Goal: Navigation & Orientation: Go to known website

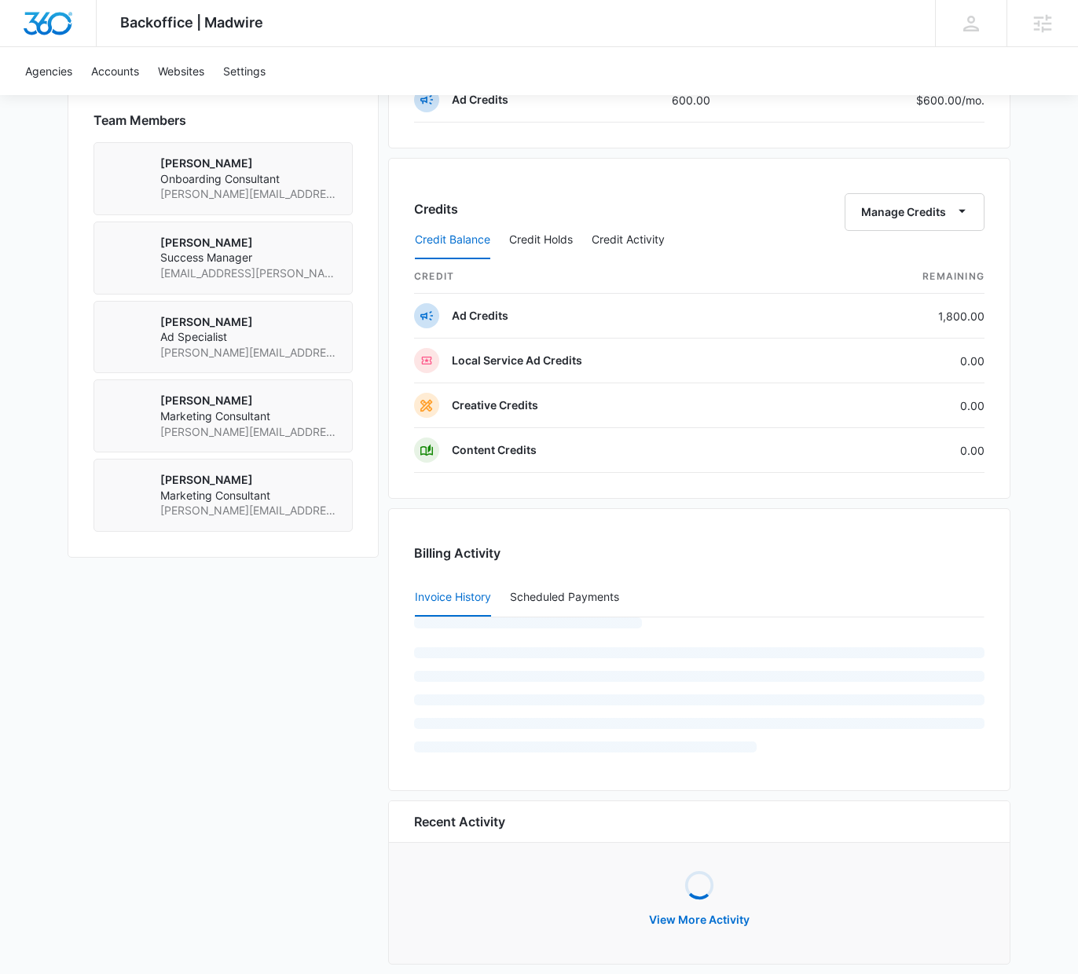
scroll to position [1122, 0]
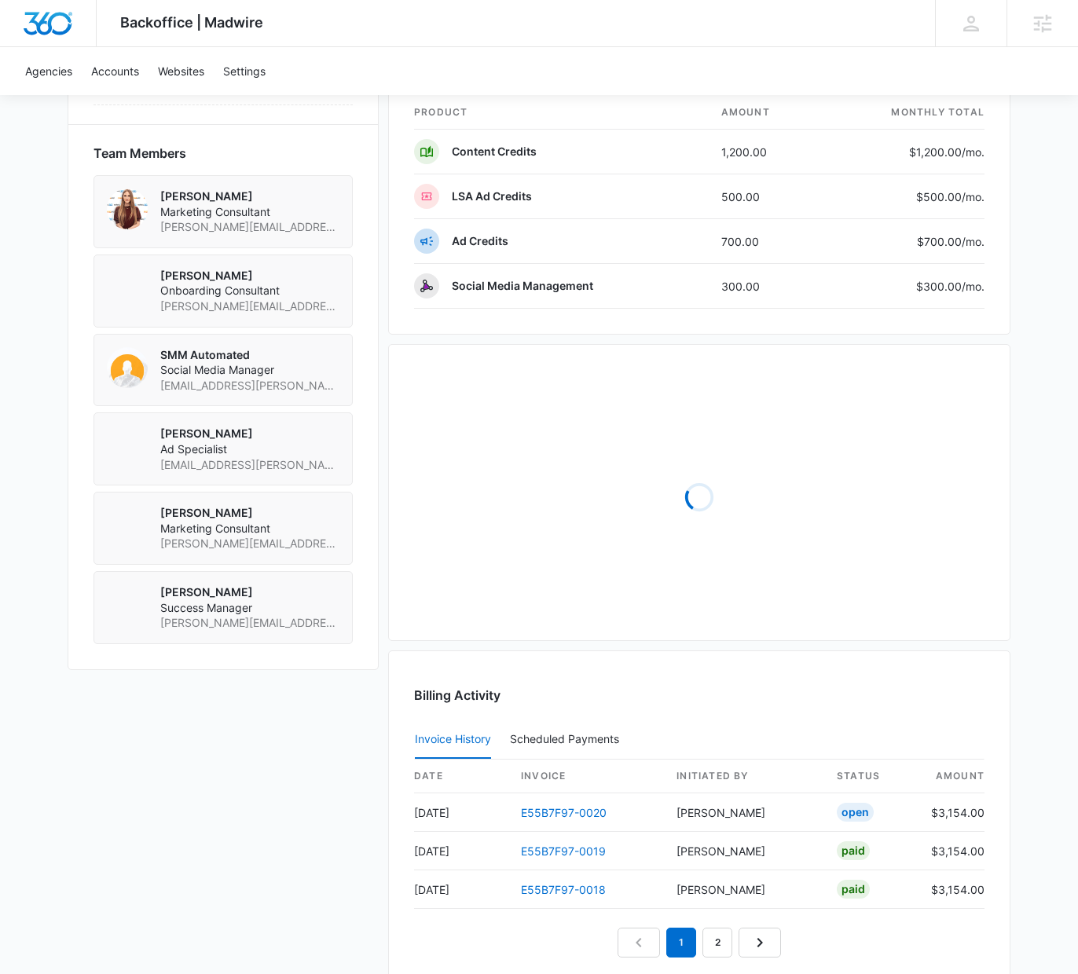
scroll to position [1317, 0]
